Goal: Manage account settings

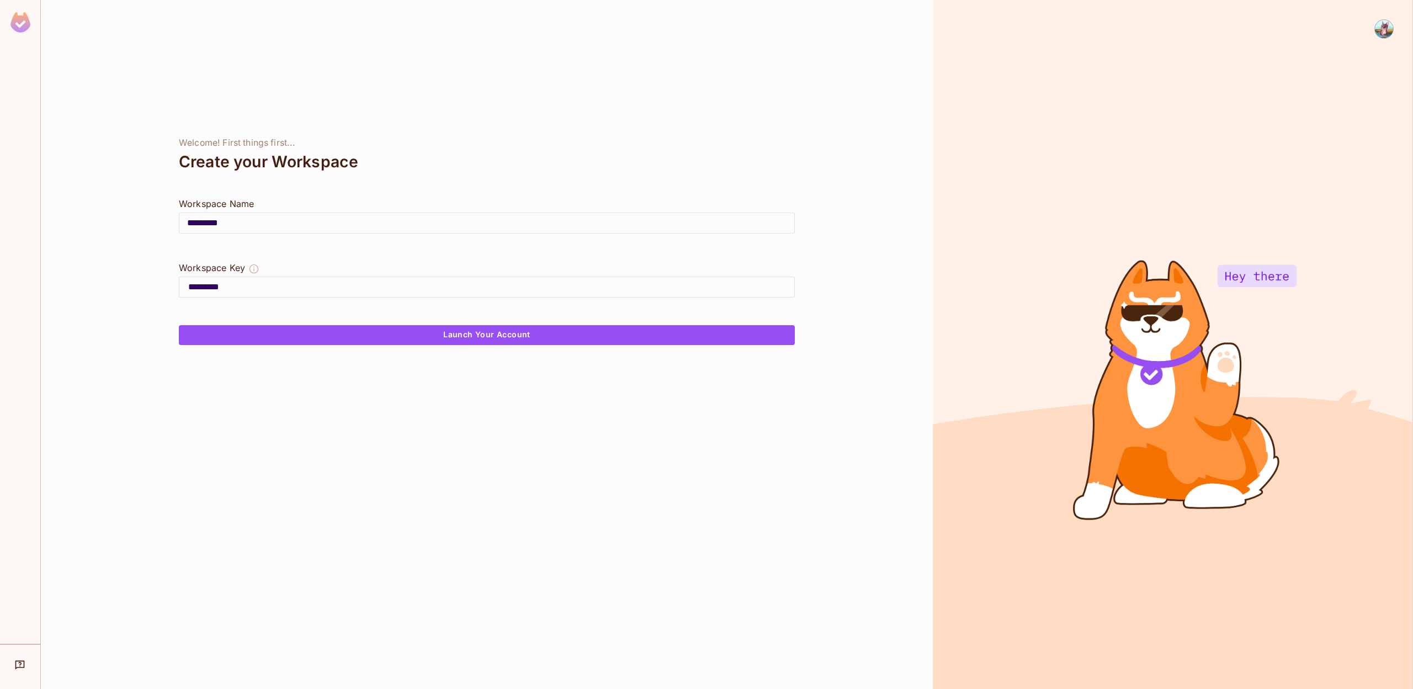
click at [1383, 31] on img at bounding box center [1384, 29] width 18 height 18
click at [1316, 111] on div "[PERSON_NAME] [PERSON_NAME][EMAIL_ADDRESS][DOMAIN_NAME] Log out" at bounding box center [1371, 78] width 150 height 78
click at [1322, 103] on div at bounding box center [1315, 98] width 20 height 11
click at [525, 333] on button "Launch Your Account" at bounding box center [487, 335] width 616 height 20
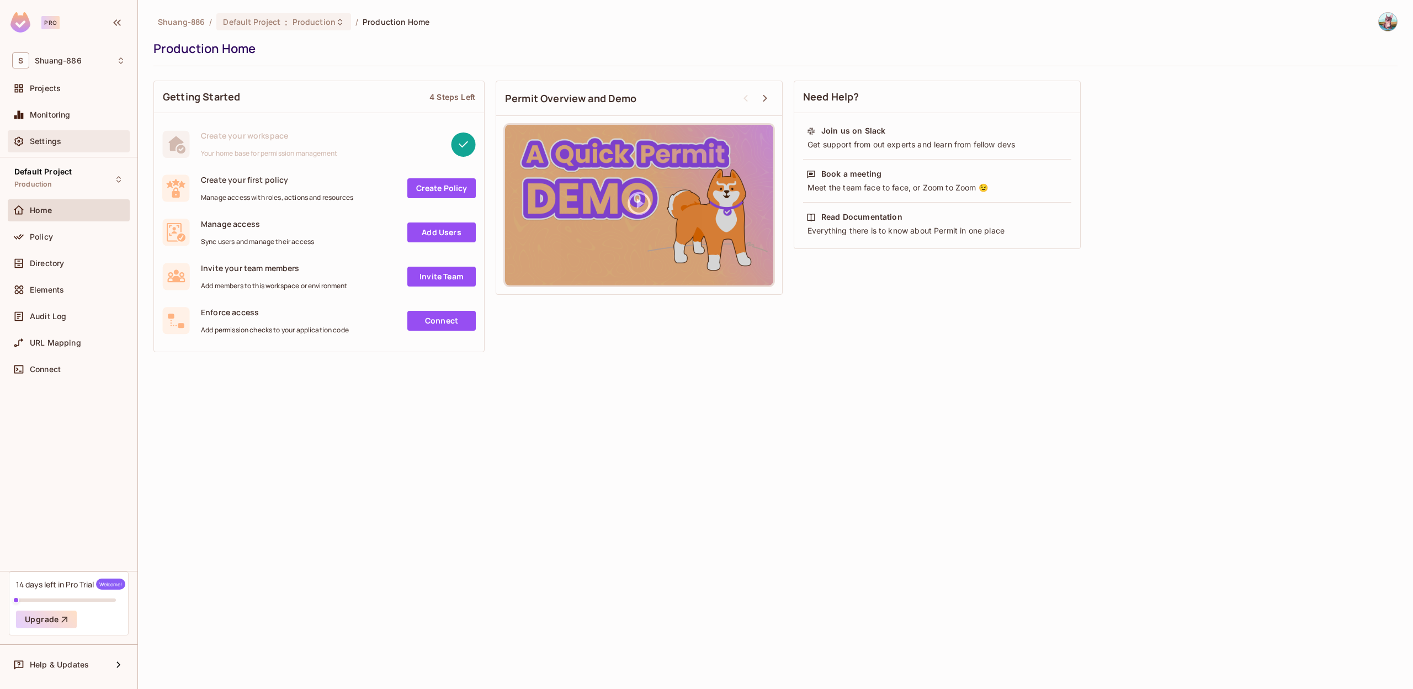
click at [61, 132] on div "Settings" at bounding box center [69, 141] width 122 height 22
